Goal: Task Accomplishment & Management: Use online tool/utility

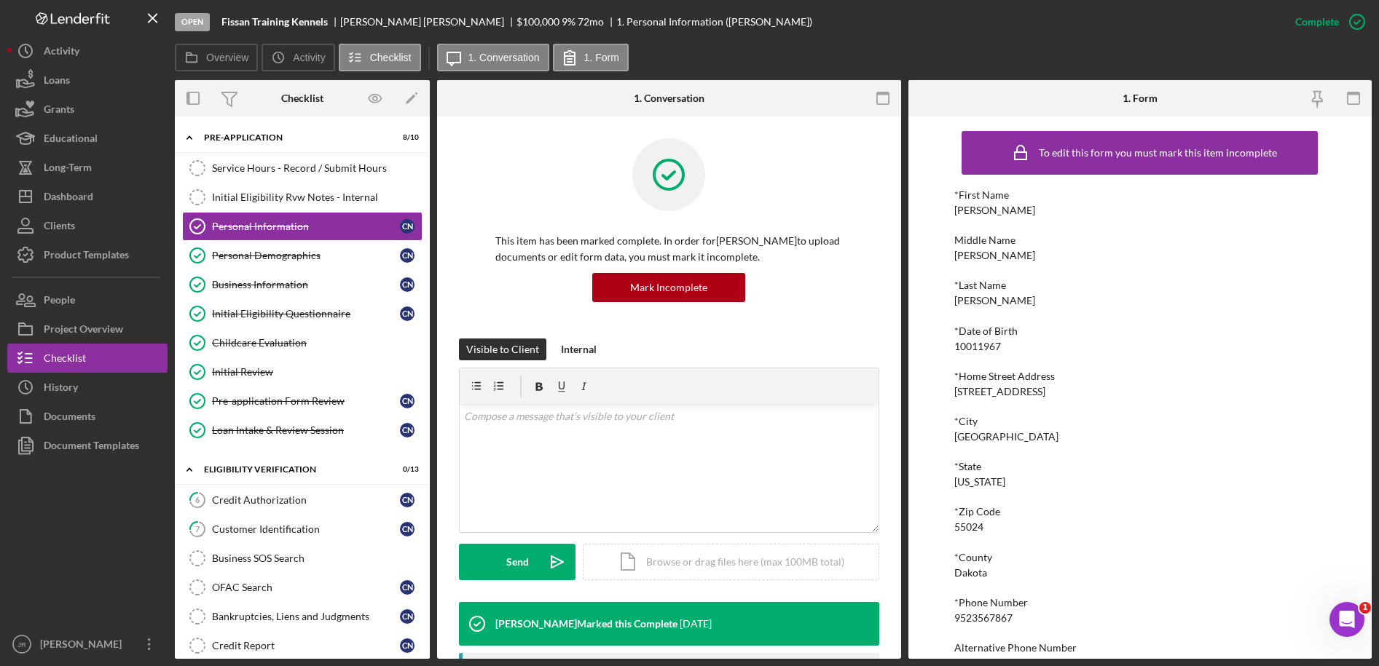
scroll to position [69, 0]
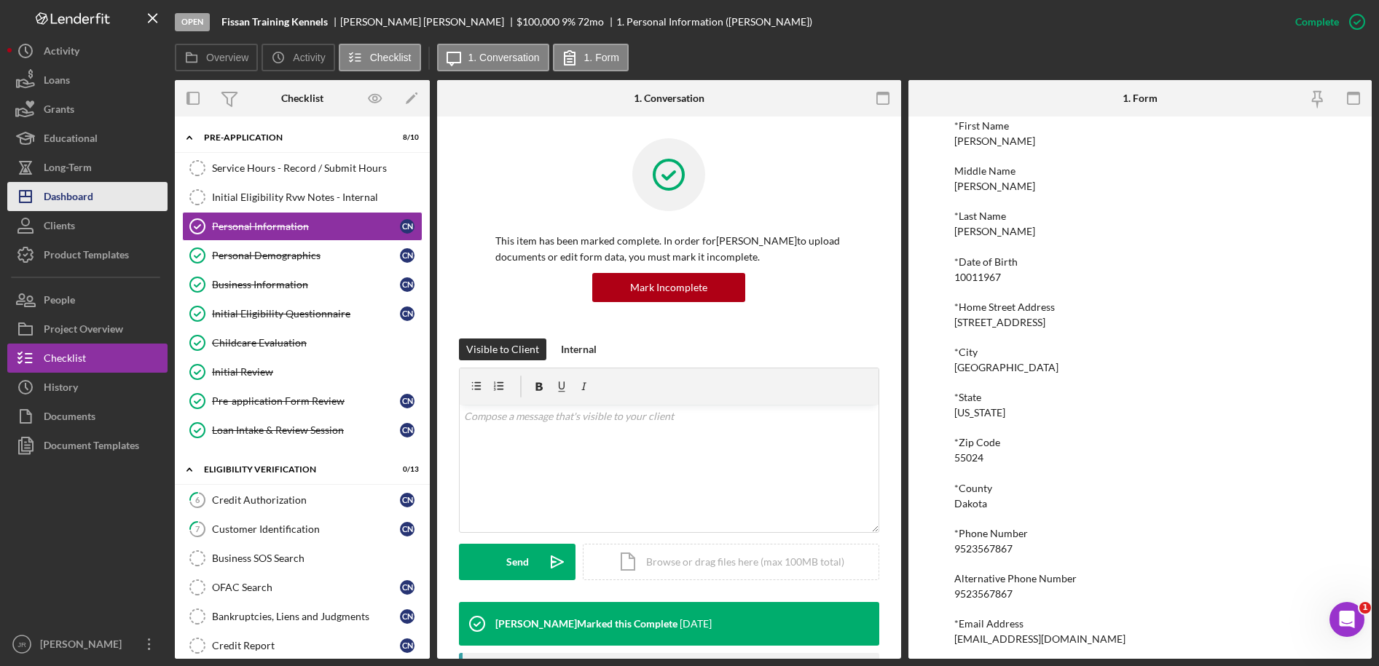
click at [126, 198] on button "Icon/Dashboard Dashboard" at bounding box center [87, 196] width 160 height 29
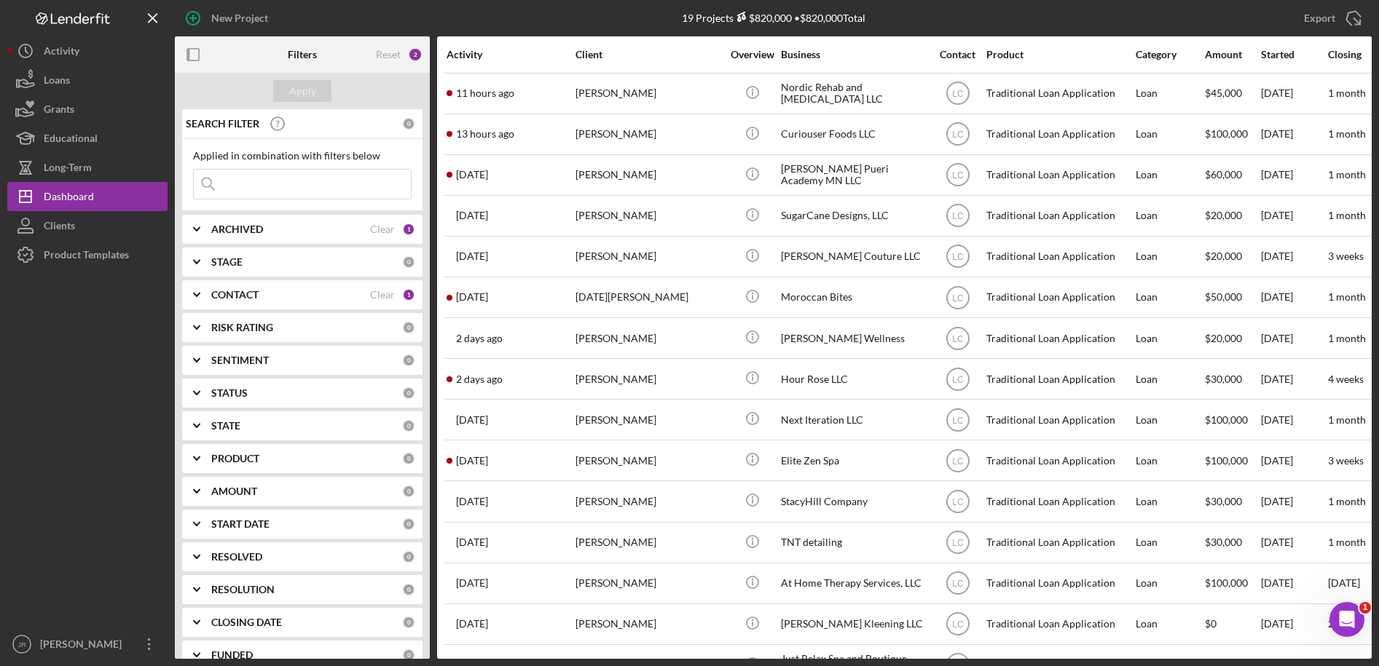
click at [230, 299] on b "CONTACT" at bounding box center [234, 295] width 47 height 12
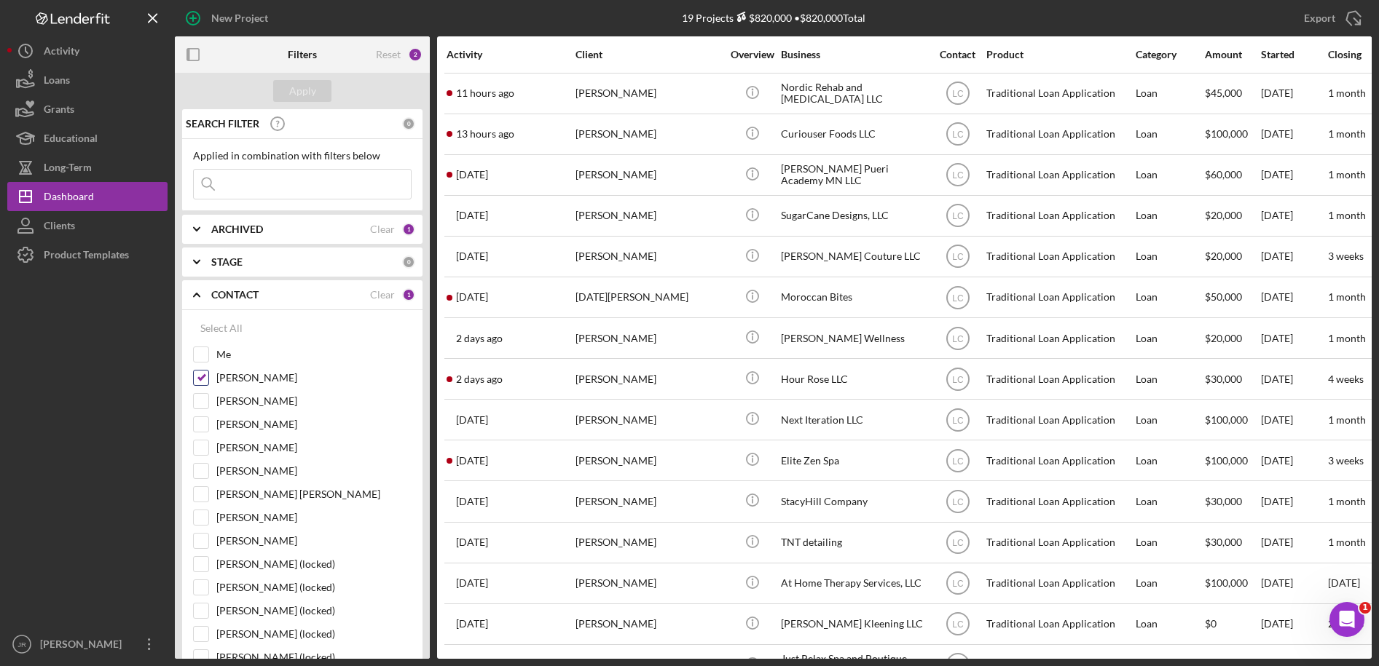
click at [205, 382] on input "[PERSON_NAME]" at bounding box center [201, 378] width 15 height 15
checkbox input "false"
click at [206, 358] on input "Me" at bounding box center [201, 354] width 15 height 15
checkbox input "true"
click at [316, 101] on button "Apply" at bounding box center [302, 91] width 58 height 22
